Goal: Information Seeking & Learning: Learn about a topic

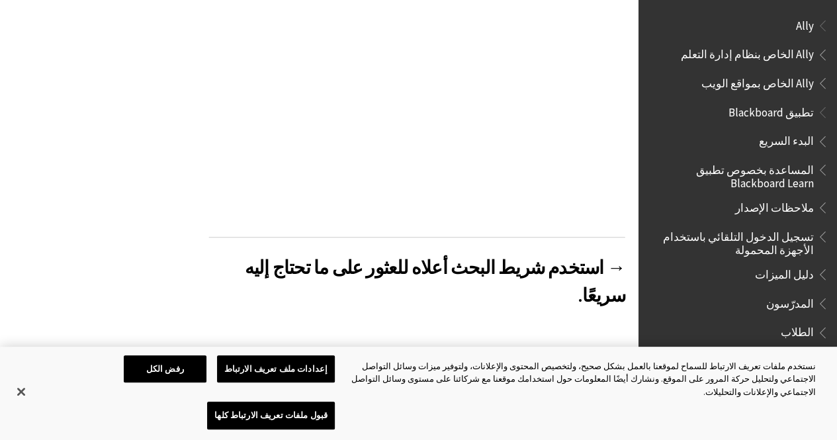
scroll to position [397, 0]
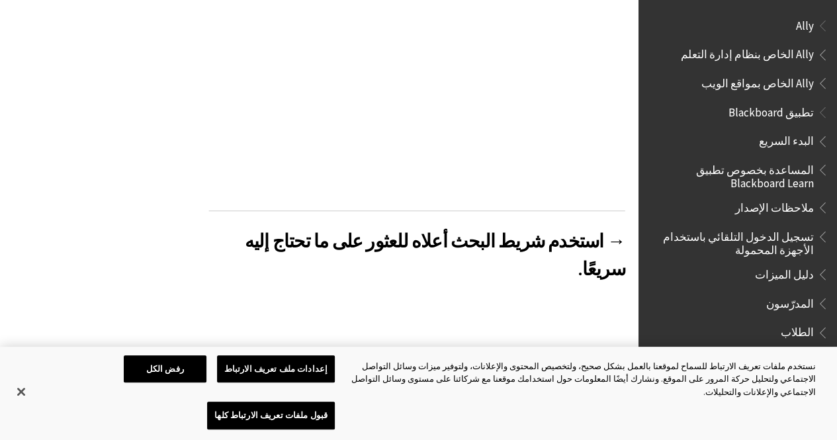
click at [217, 355] on button "إعدادات ملف تعريف الارتباط" at bounding box center [276, 369] width 118 height 28
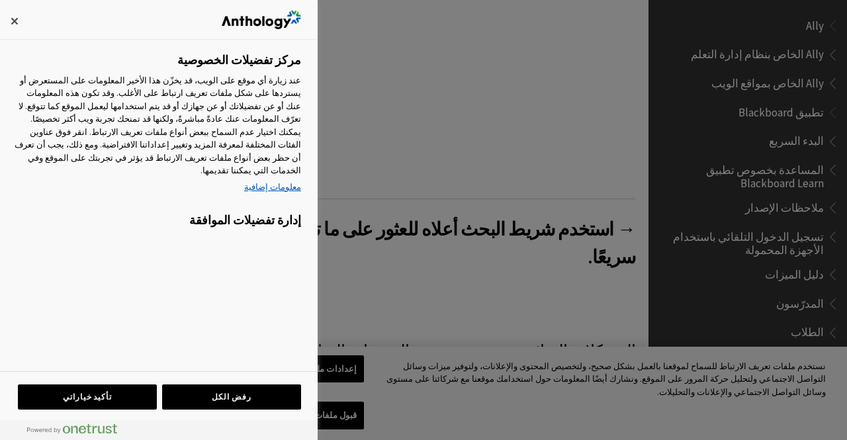
click at [561, 54] on div at bounding box center [423, 220] width 847 height 440
click at [13, 9] on button "إغلاق" at bounding box center [14, 21] width 29 height 29
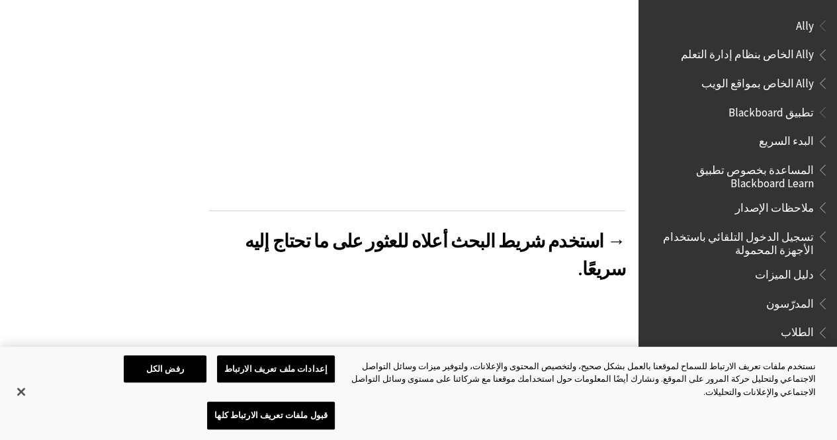
click at [791, 299] on span "المدرّسون" at bounding box center [791, 302] width 48 height 18
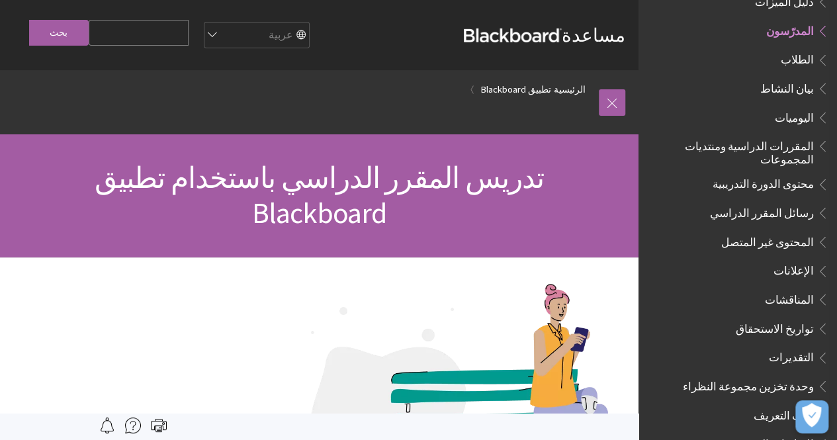
click at [790, 63] on span "الطلاب" at bounding box center [797, 58] width 33 height 18
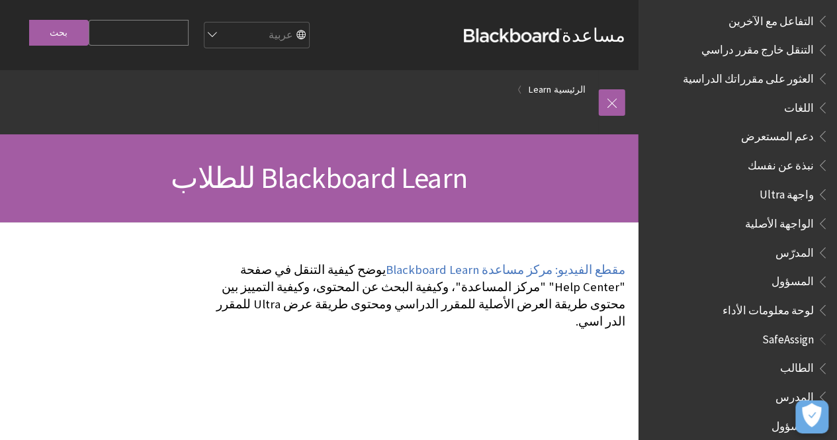
scroll to position [1054, 0]
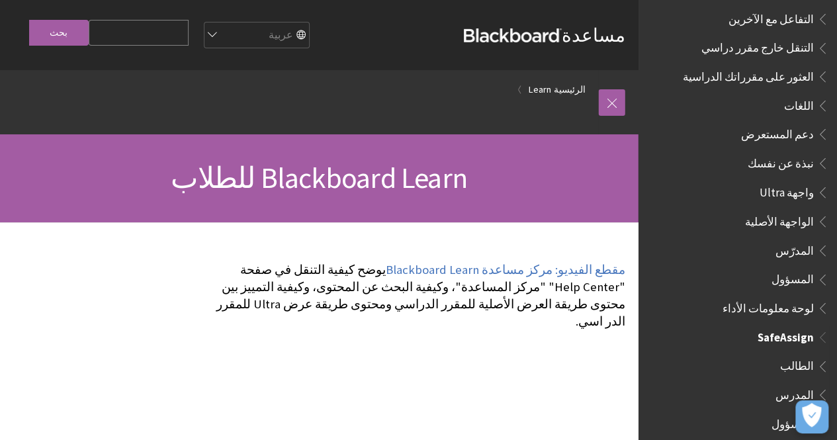
click at [754, 355] on span "الطالب" at bounding box center [741, 366] width 176 height 23
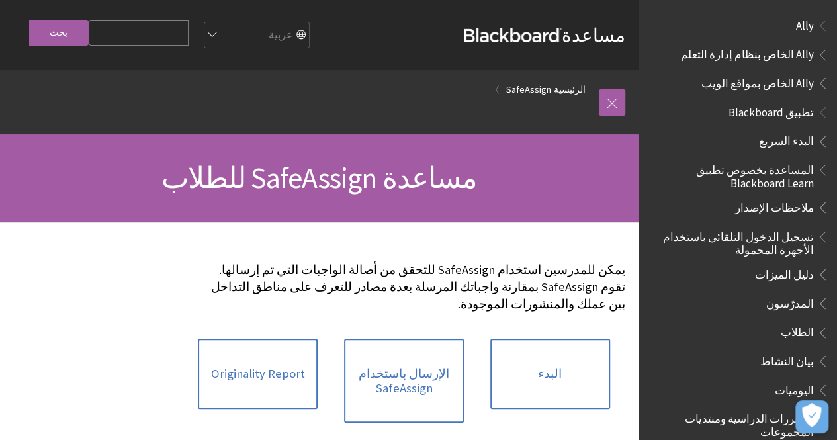
scroll to position [938, 0]
